Goal: Obtain resource: Download file/media

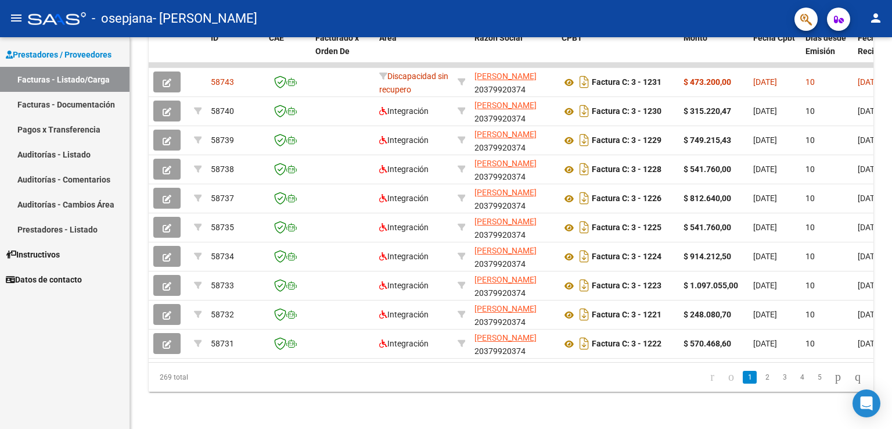
scroll to position [345, 0]
click at [760, 372] on link "2" at bounding box center [767, 376] width 14 height 13
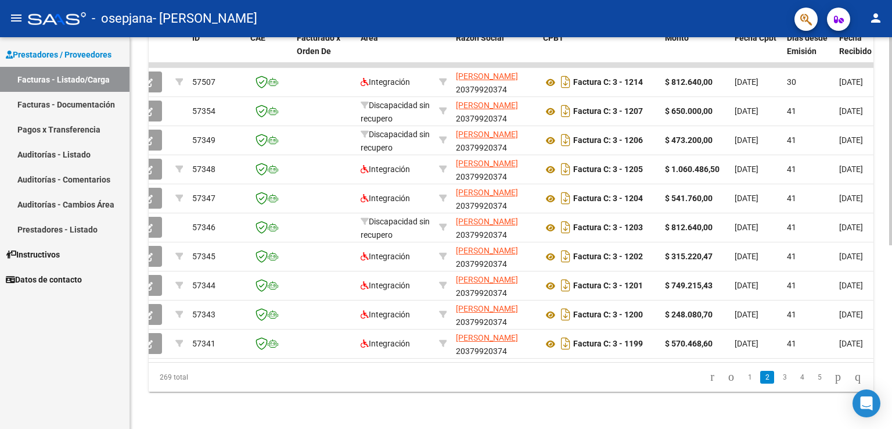
scroll to position [0, 23]
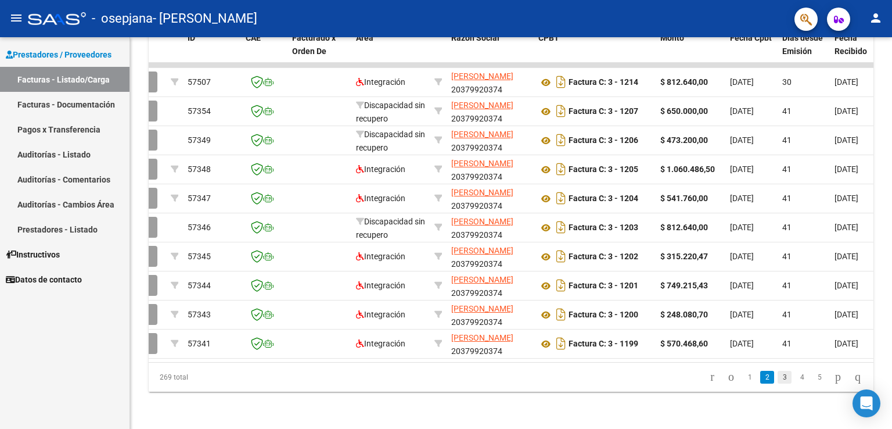
click at [777, 376] on link "3" at bounding box center [784, 376] width 14 height 13
click at [760, 379] on link "2" at bounding box center [767, 376] width 14 height 13
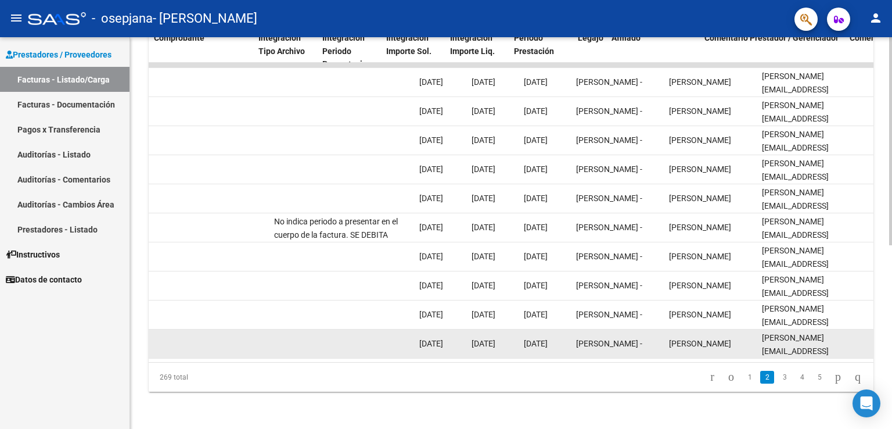
scroll to position [0, 1147]
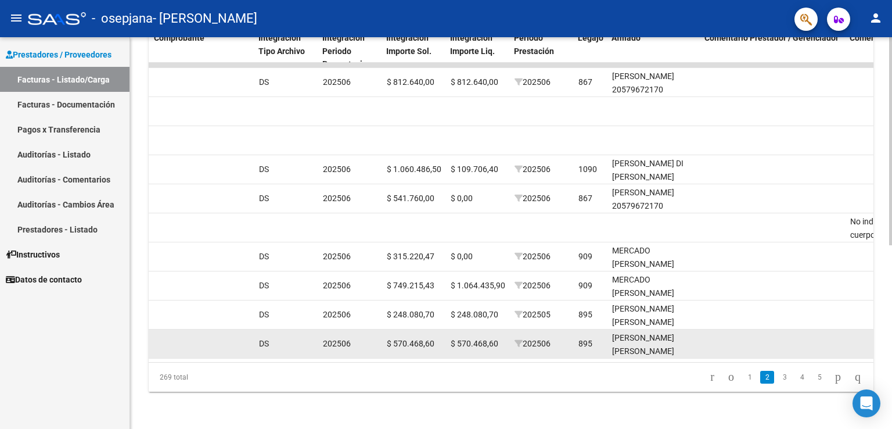
click at [687, 333] on div "[PERSON_NAME] [PERSON_NAME] 20556869406" at bounding box center [654, 350] width 84 height 39
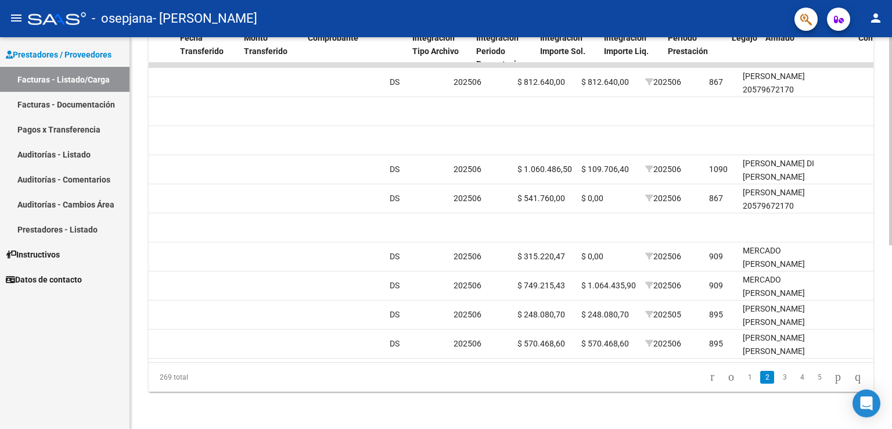
scroll to position [0, 994]
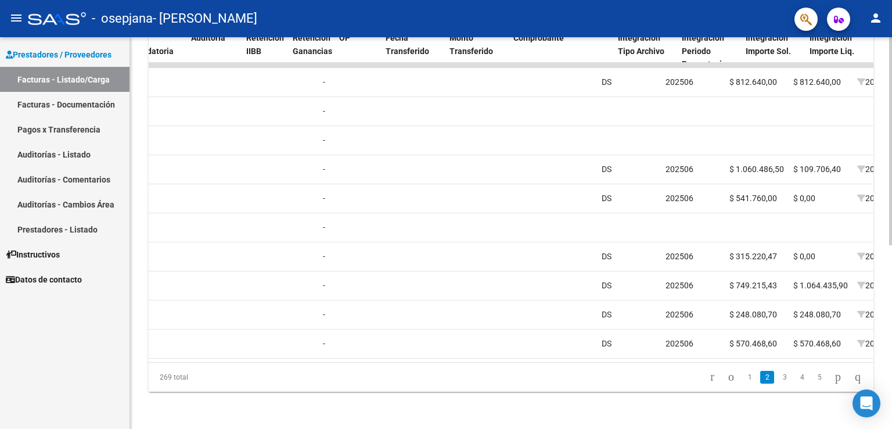
click at [465, 350] on datatable-body "57507 Integración [PERSON_NAME] 20379920374 Factura C: 3 - 1214 $ 812.640,00 [D…" at bounding box center [511, 212] width 725 height 299
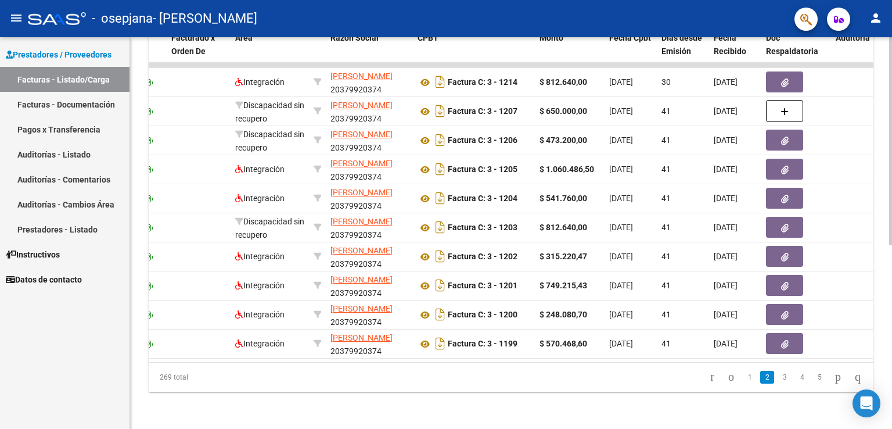
scroll to position [0, 139]
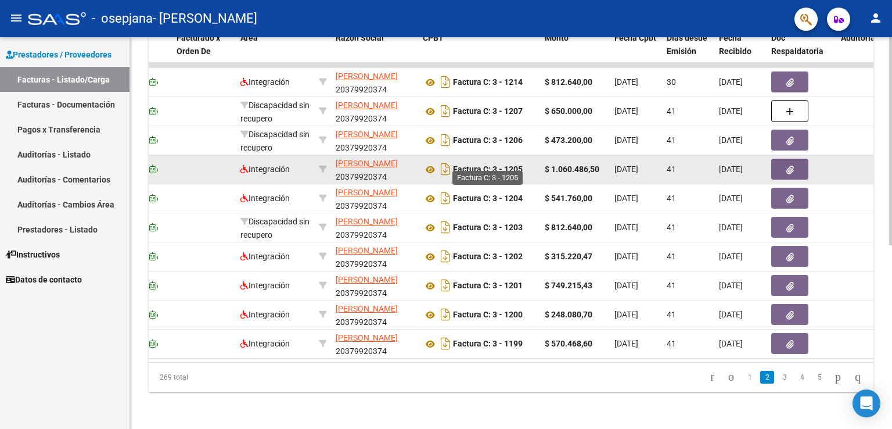
drag, startPoint x: 523, startPoint y: 159, endPoint x: 507, endPoint y: 162, distance: 16.6
click at [506, 165] on strong "Factura C: 3 - 1205" at bounding box center [488, 169] width 70 height 9
copy strong "1205"
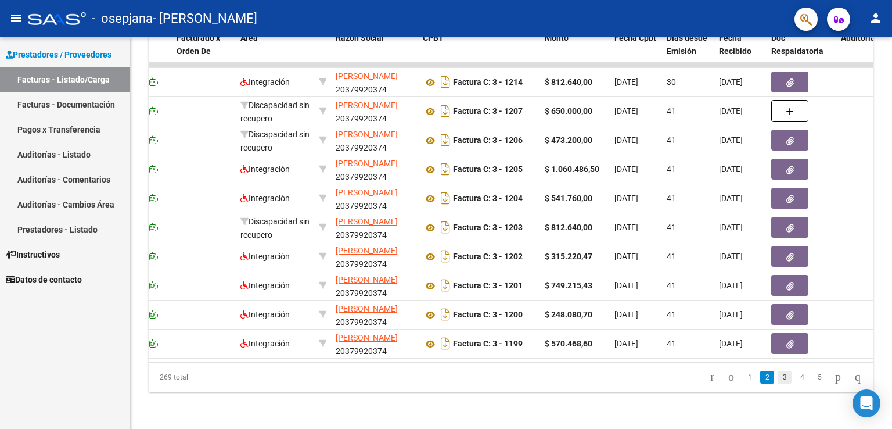
click at [777, 377] on link "3" at bounding box center [784, 376] width 14 height 13
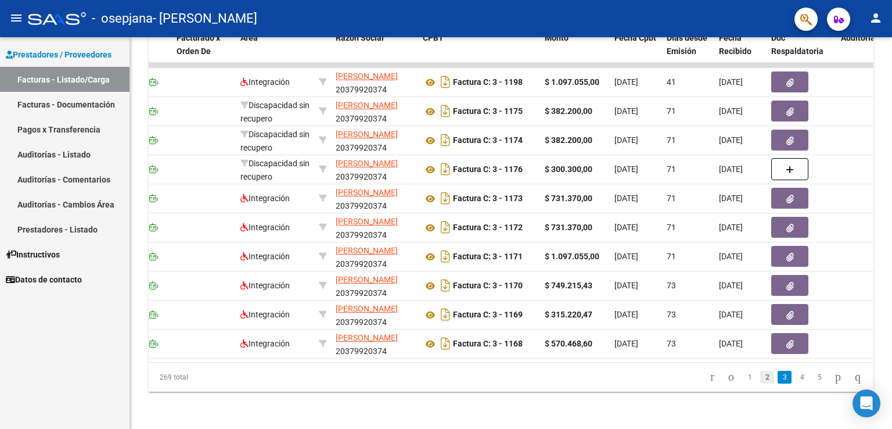
click at [760, 377] on link "2" at bounding box center [767, 376] width 14 height 13
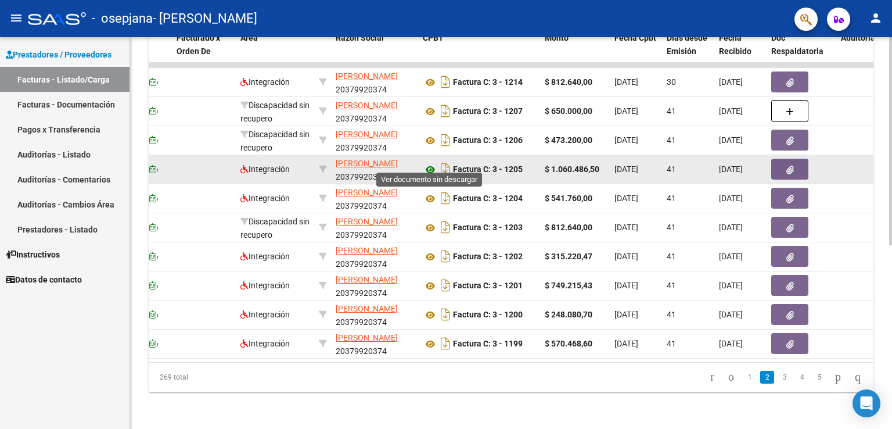
click at [431, 163] on icon at bounding box center [430, 170] width 15 height 14
